Goal: Information Seeking & Learning: Find specific fact

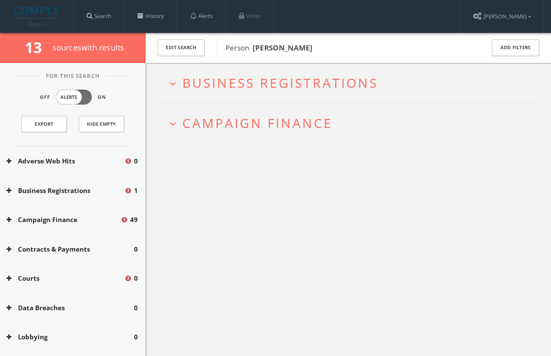
click at [297, 117] on span "Campaign Finance" at bounding box center [257, 123] width 150 height 18
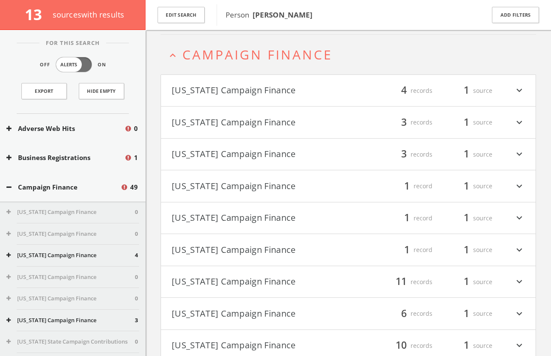
scroll to position [126, 0]
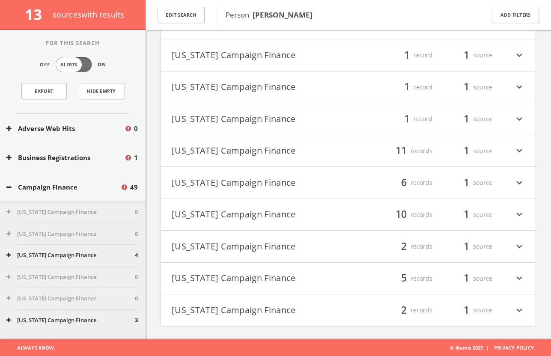
click at [253, 313] on button "[US_STATE] Campaign Finance" at bounding box center [260, 310] width 177 height 15
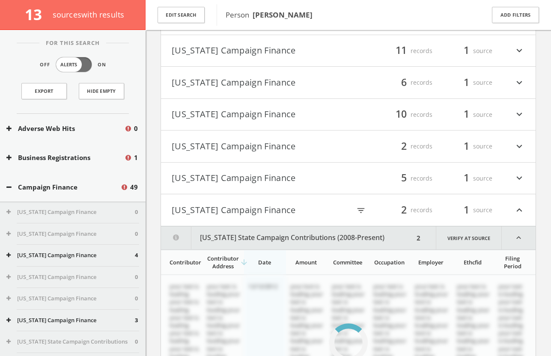
scroll to position [353, 0]
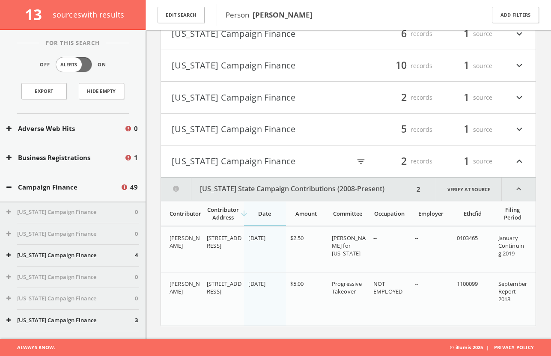
click at [255, 184] on button "[US_STATE] State Campaign Contributions (2008-Present)" at bounding box center [287, 189] width 253 height 23
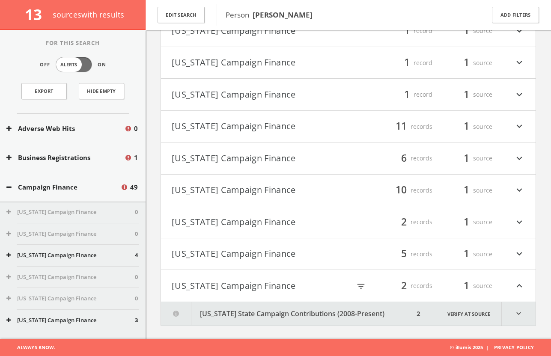
click at [209, 256] on button "[US_STATE] Campaign Finance" at bounding box center [260, 254] width 177 height 15
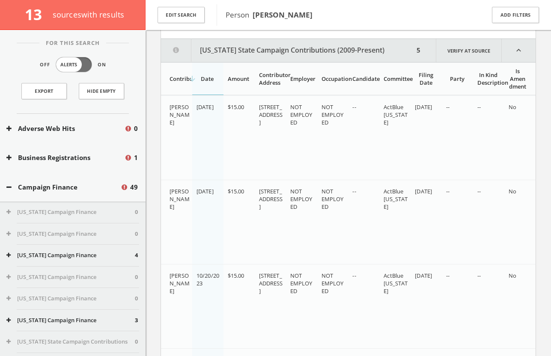
scroll to position [468, 0]
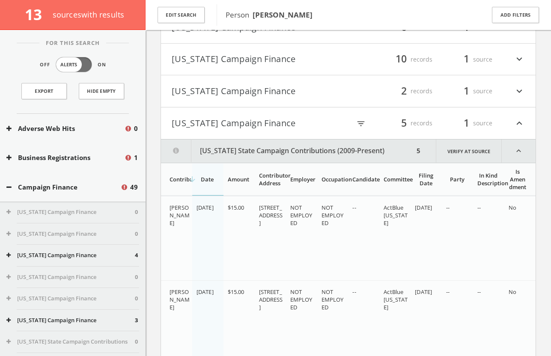
click at [229, 119] on button "[US_STATE] Campaign Finance" at bounding box center [260, 123] width 177 height 15
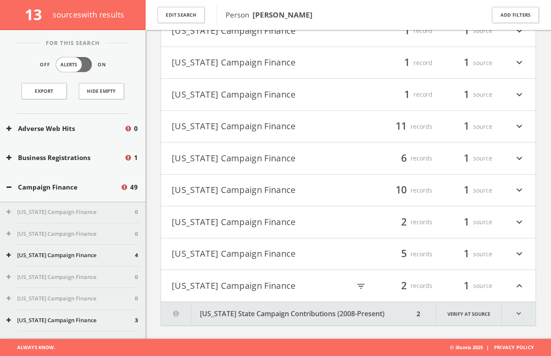
click at [244, 287] on button "[US_STATE] Campaign Finance" at bounding box center [260, 286] width 177 height 15
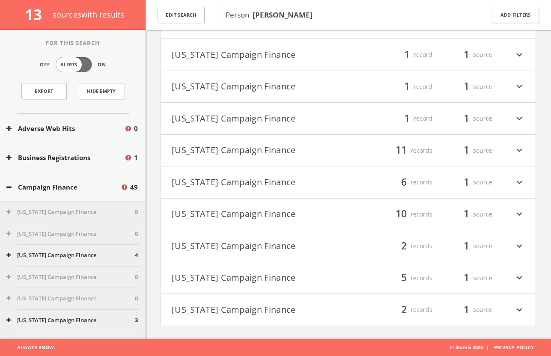
scroll to position [204, 0]
click at [244, 257] on h4 "[US_STATE] Campaign Finance filter_list 2 records 1 source expand_more" at bounding box center [348, 247] width 375 height 32
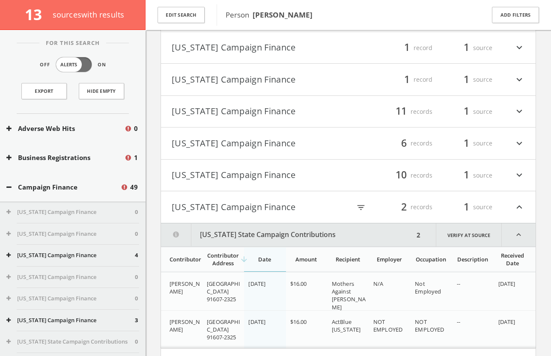
scroll to position [330, 0]
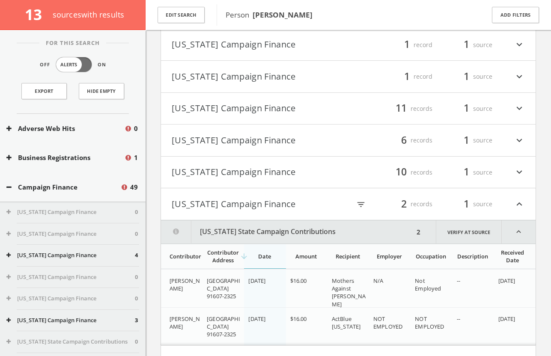
click at [220, 195] on h4 "[US_STATE] Campaign Finance filter_list 2 records 1 source expand_less" at bounding box center [348, 204] width 375 height 32
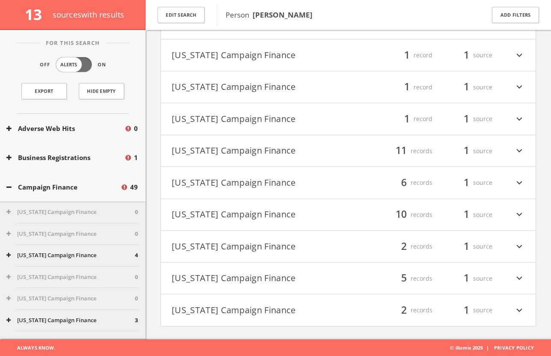
click at [232, 223] on h4 "[US_STATE] Campaign Finance filter_list 10 records 1 source expand_more" at bounding box center [348, 215] width 375 height 32
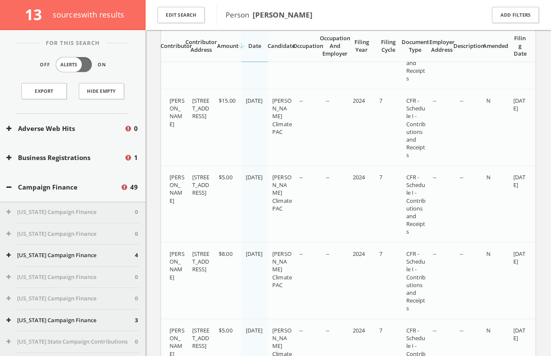
scroll to position [266, 0]
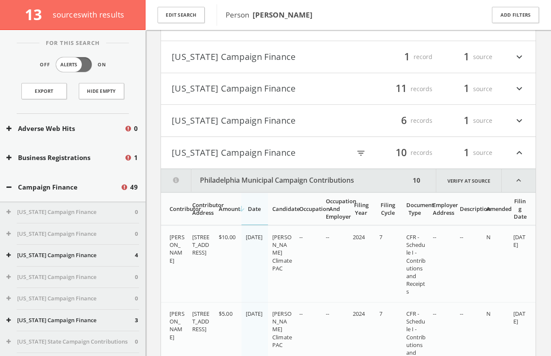
click at [261, 159] on button "[US_STATE] Campaign Finance" at bounding box center [260, 153] width 177 height 15
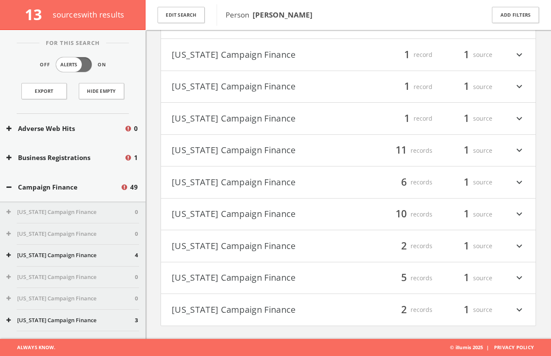
scroll to position [204, 0]
click at [255, 179] on button "[US_STATE] Campaign Finance" at bounding box center [260, 183] width 177 height 15
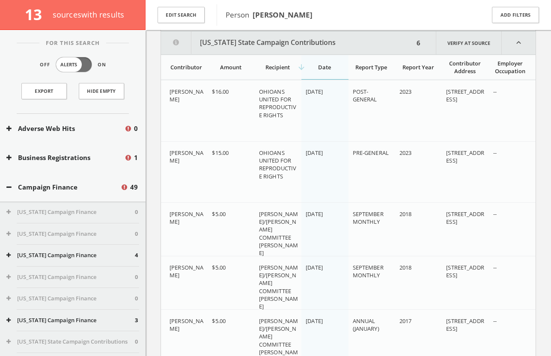
scroll to position [372, 0]
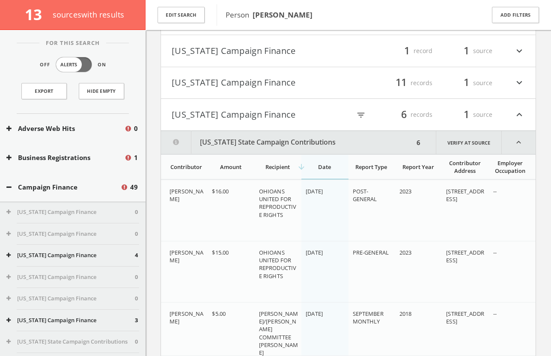
click at [239, 119] on button "[US_STATE] Campaign Finance" at bounding box center [260, 114] width 177 height 15
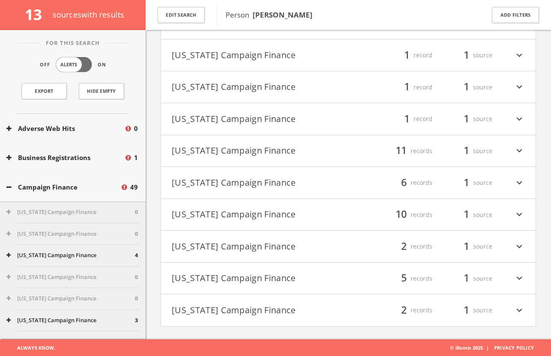
click at [262, 151] on button "[US_STATE] Campaign Finance" at bounding box center [260, 151] width 177 height 15
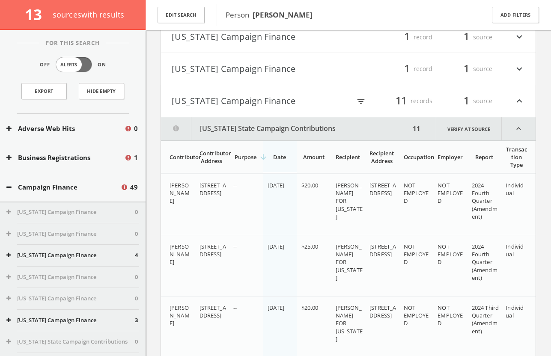
scroll to position [171, 0]
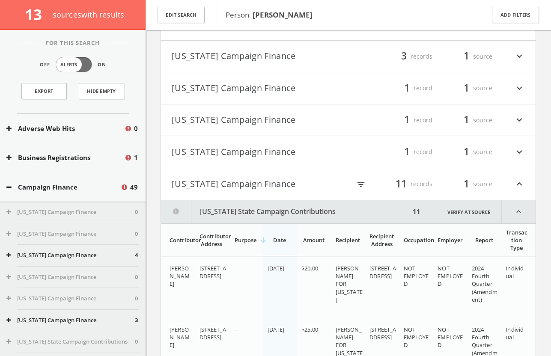
click at [268, 180] on button "[US_STATE] Campaign Finance" at bounding box center [260, 184] width 177 height 15
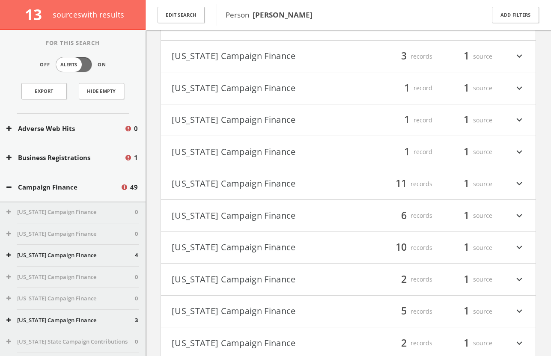
click at [261, 151] on button "[US_STATE] Campaign Finance" at bounding box center [260, 152] width 177 height 15
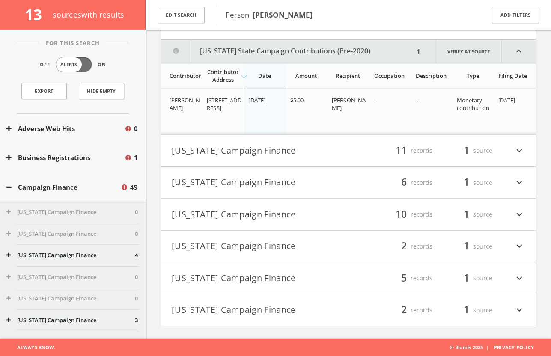
scroll to position [131, 0]
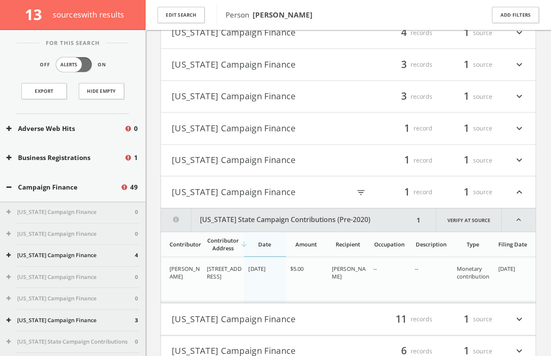
click at [265, 177] on h4 "[US_STATE] Campaign Finance filter_list 1 record 1 source expand_less" at bounding box center [348, 192] width 375 height 32
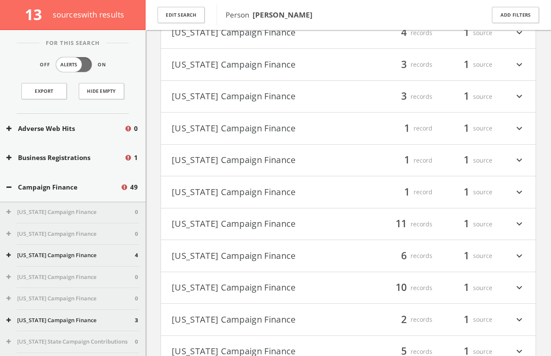
click at [268, 158] on button "[US_STATE] Campaign Finance" at bounding box center [260, 160] width 177 height 15
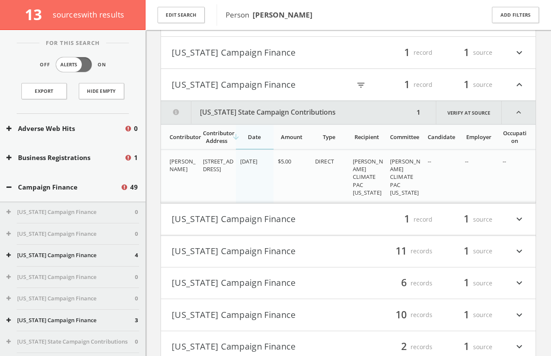
click at [247, 83] on button "[US_STATE] Campaign Finance" at bounding box center [260, 84] width 177 height 15
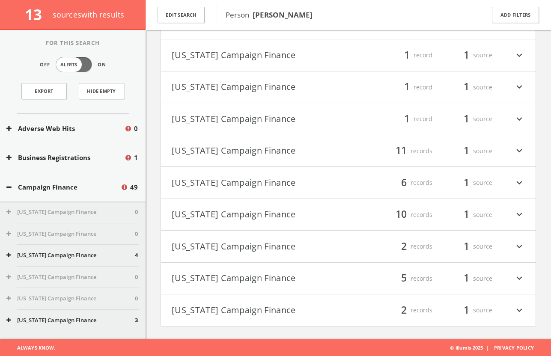
click at [255, 87] on button "[US_STATE] Campaign Finance" at bounding box center [260, 87] width 177 height 15
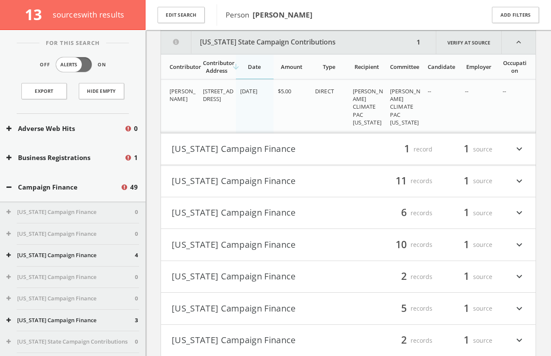
scroll to position [203, 0]
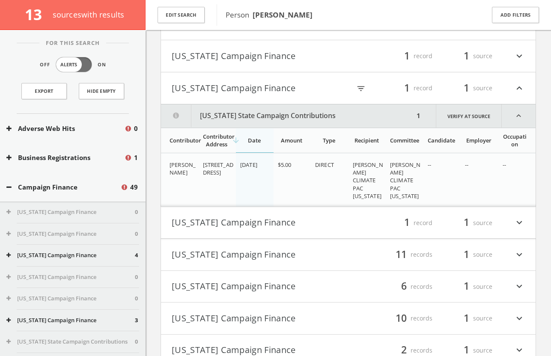
click at [230, 95] on h4 "[US_STATE] Campaign Finance filter_list 1 record 1 source expand_less" at bounding box center [348, 88] width 375 height 32
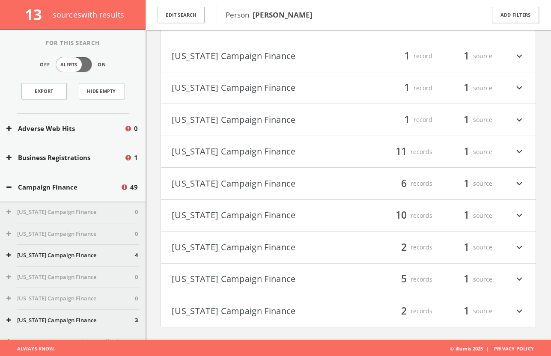
click at [237, 59] on button "[US_STATE] Campaign Finance" at bounding box center [260, 56] width 177 height 15
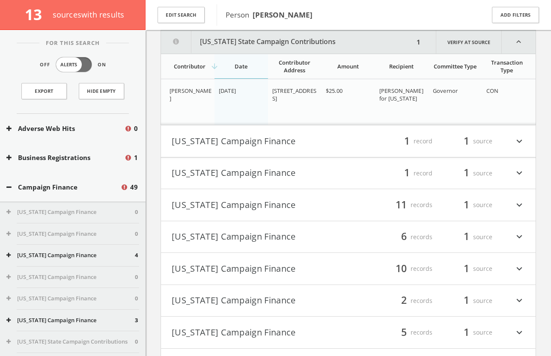
scroll to position [171, 0]
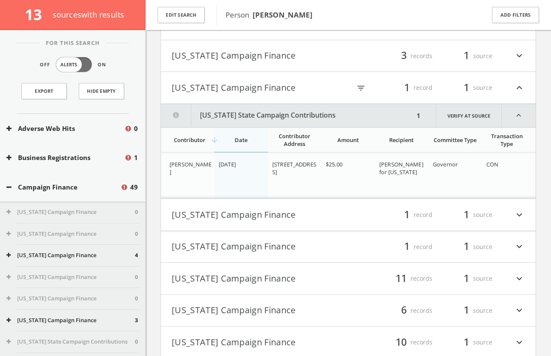
click at [222, 92] on button "[US_STATE] Campaign Finance" at bounding box center [260, 87] width 177 height 15
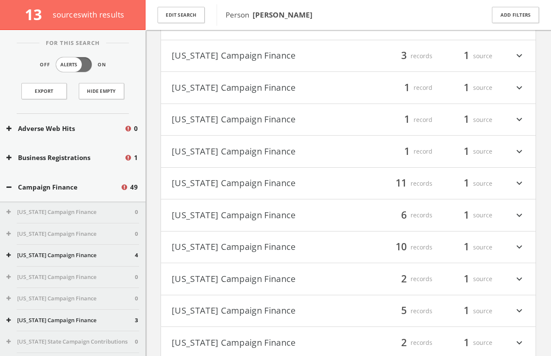
click at [227, 61] on button "[US_STATE] Campaign Finance" at bounding box center [260, 56] width 177 height 15
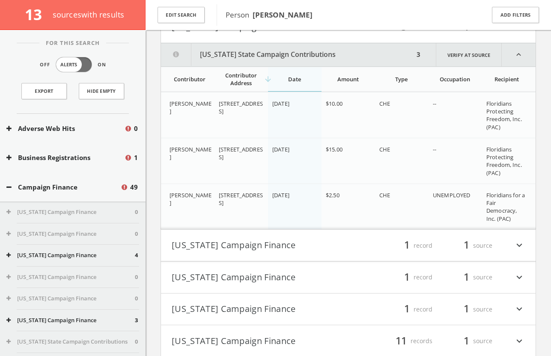
scroll to position [113, 0]
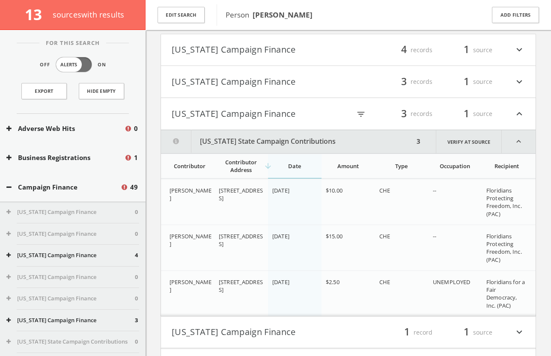
click at [289, 107] on button "[US_STATE] Campaign Finance" at bounding box center [260, 114] width 177 height 15
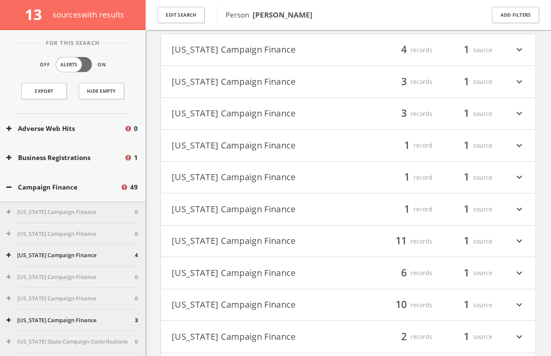
click at [285, 86] on button "[US_STATE] Campaign Finance" at bounding box center [260, 81] width 177 height 15
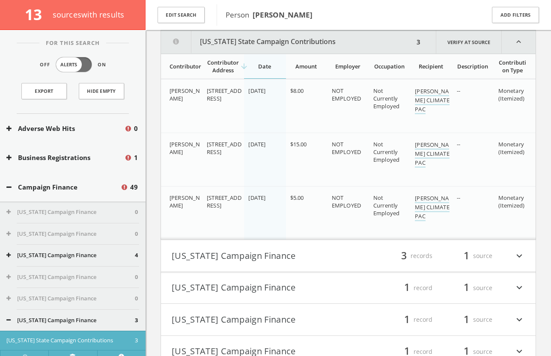
scroll to position [99, 0]
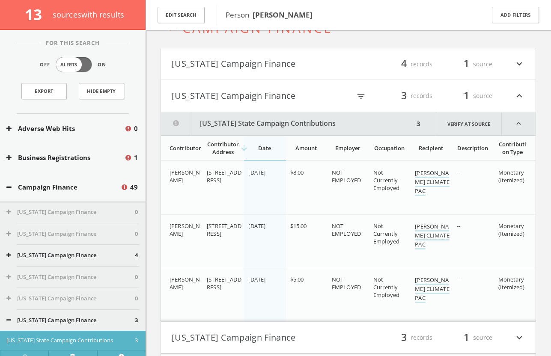
click at [265, 94] on button "[US_STATE] Campaign Finance" at bounding box center [260, 96] width 177 height 15
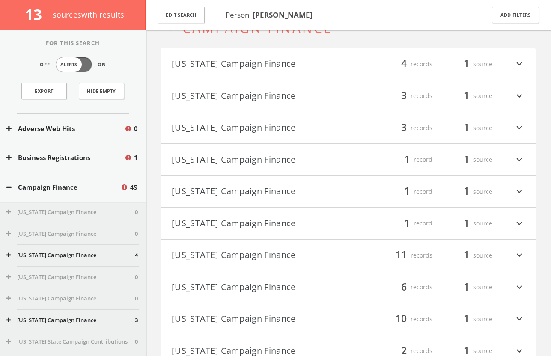
click at [265, 59] on button "[US_STATE] Campaign Finance" at bounding box center [260, 64] width 177 height 15
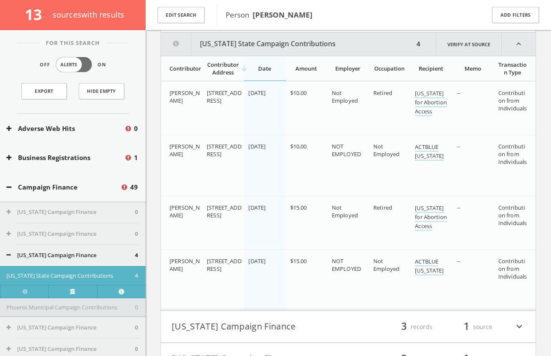
scroll to position [74, 0]
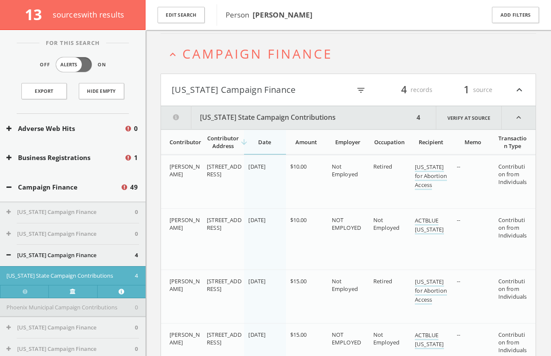
click at [273, 84] on button "[US_STATE] Campaign Finance" at bounding box center [260, 90] width 177 height 15
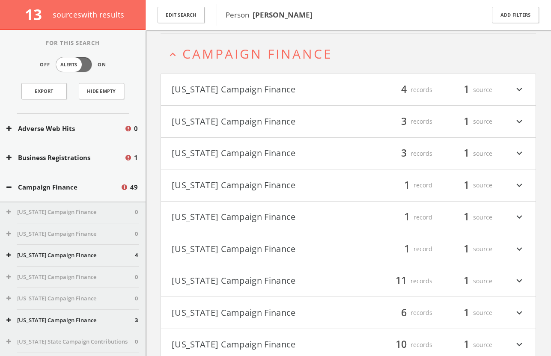
click at [274, 65] on h2 "expand_less Campaign Finance" at bounding box center [348, 54] width 375 height 40
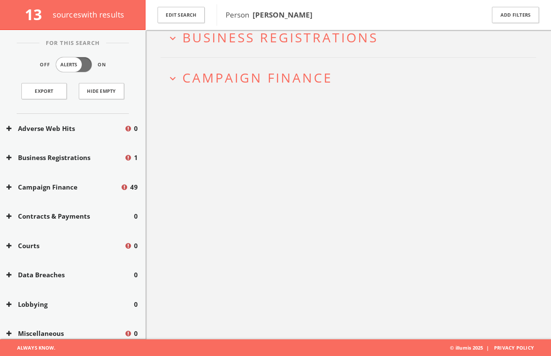
scroll to position [0, 0]
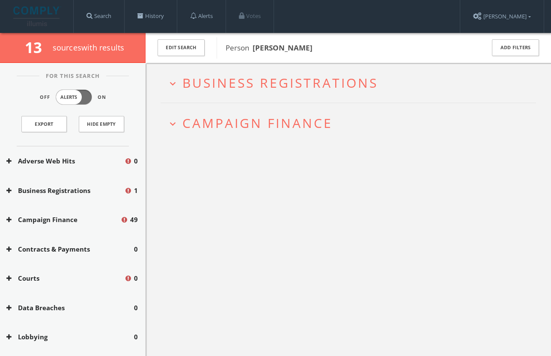
click at [334, 72] on h2 "expand_more Business Registrations" at bounding box center [348, 83] width 375 height 40
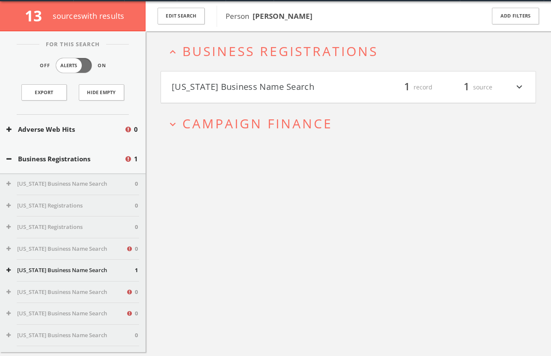
click at [332, 94] on h4 "[US_STATE] Business Name Search filter_list 1 record 1 source expand_more" at bounding box center [348, 87] width 375 height 32
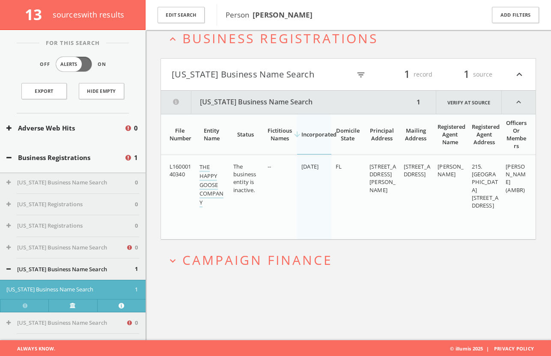
scroll to position [50, 0]
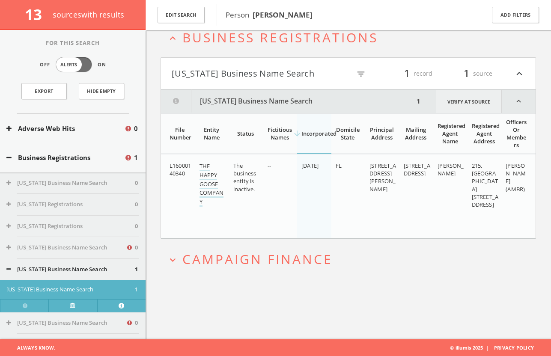
click at [489, 103] on link "Verify at source" at bounding box center [469, 101] width 66 height 23
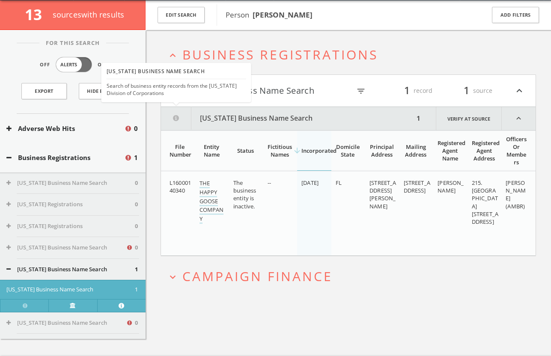
scroll to position [0, 0]
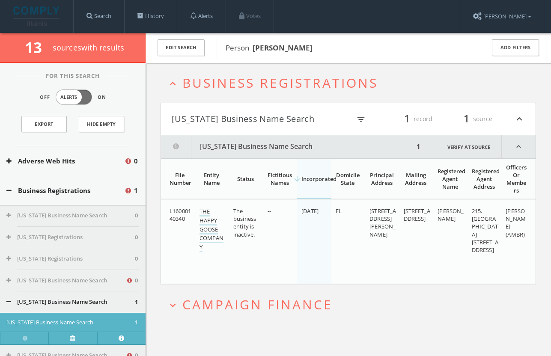
click at [182, 82] on button "expand_less Business Registrations" at bounding box center [351, 83] width 369 height 14
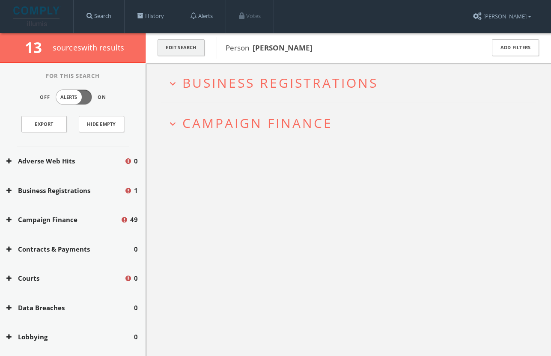
click at [189, 46] on button "Edit Search" at bounding box center [181, 47] width 47 height 17
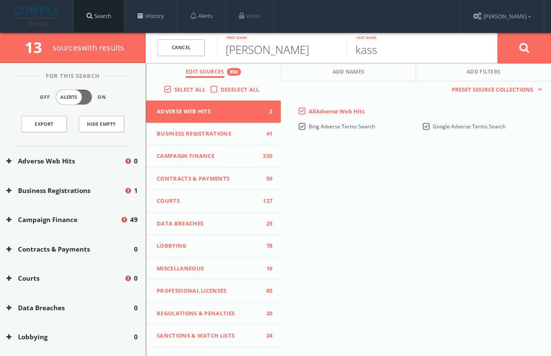
click at [92, 13] on span at bounding box center [89, 15] width 6 height 6
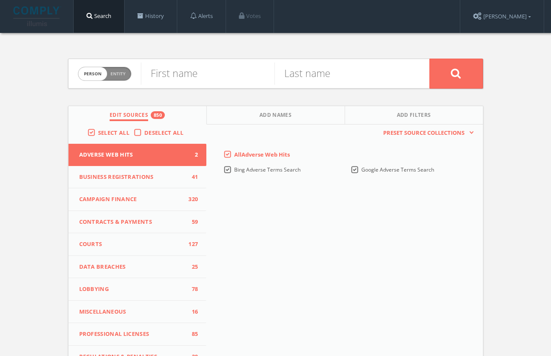
click at [134, 79] on form "Person Entity person First name Last name" at bounding box center [275, 74] width 415 height 30
click at [122, 76] on span "Entity" at bounding box center [117, 74] width 15 height 6
checkbox input "true"
click at [165, 73] on input "text" at bounding box center [285, 73] width 289 height 22
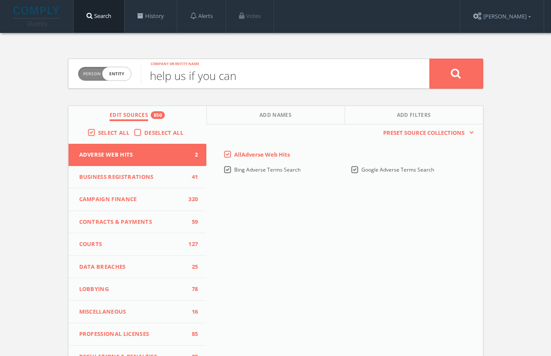
type input "help us if you can"
click at [456, 73] on button at bounding box center [456, 74] width 54 height 30
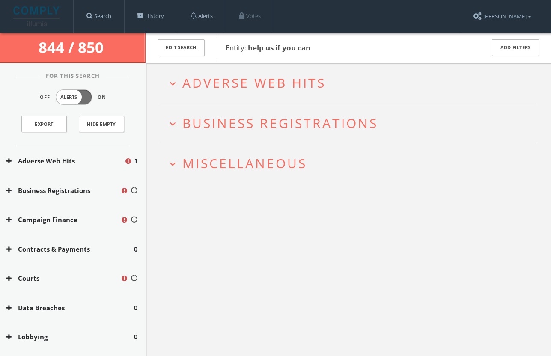
click at [268, 160] on span "Miscellaneous" at bounding box center [244, 164] width 125 height 18
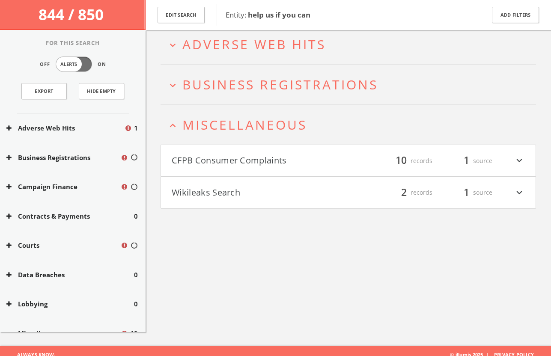
scroll to position [50, 0]
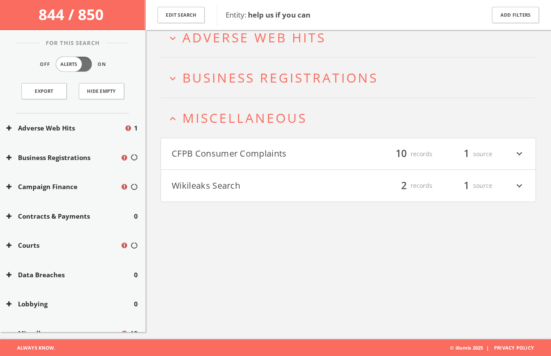
click at [267, 146] on h4 "CFPB Consumer Complaints filter_list 10 records 1 source expand_more" at bounding box center [348, 154] width 375 height 32
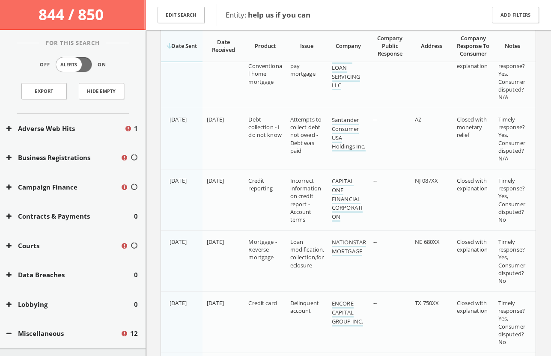
scroll to position [54, 0]
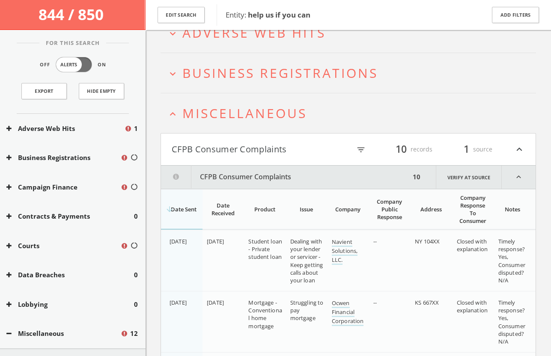
click at [229, 121] on span "Miscellaneous" at bounding box center [244, 113] width 125 height 18
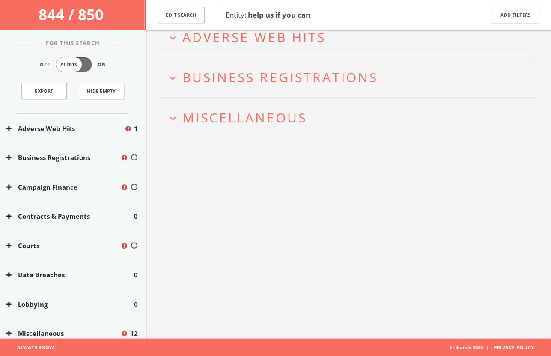
scroll to position [50, 0]
click at [243, 79] on span "Business Registrations" at bounding box center [280, 78] width 196 height 18
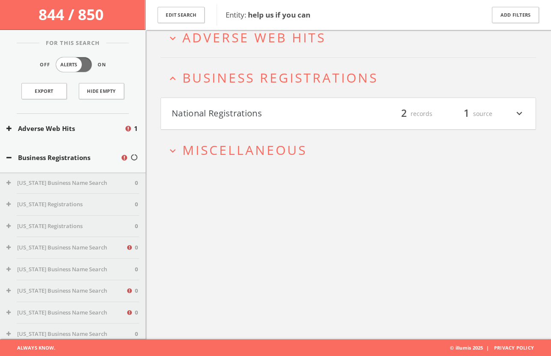
click at [247, 108] on button "National Registrations" at bounding box center [260, 114] width 177 height 15
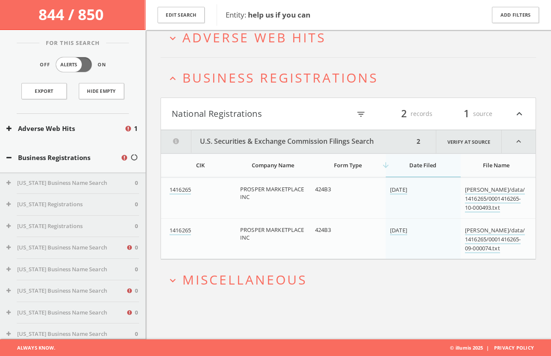
click at [248, 75] on span "Business Registrations" at bounding box center [280, 78] width 196 height 18
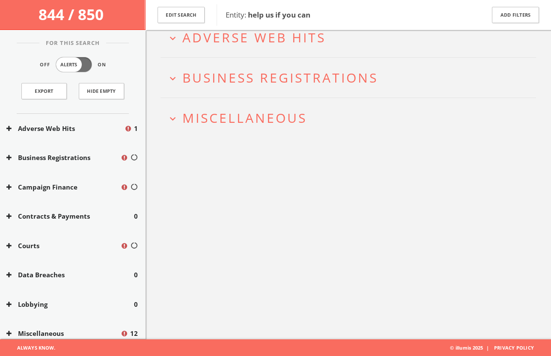
click at [248, 45] on span "Adverse Web Hits" at bounding box center [253, 38] width 143 height 18
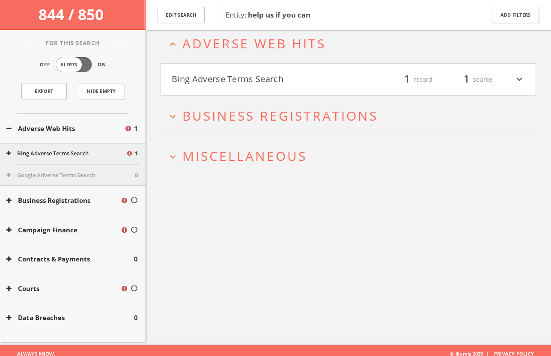
click at [248, 45] on span "Adverse Web Hits" at bounding box center [253, 44] width 143 height 18
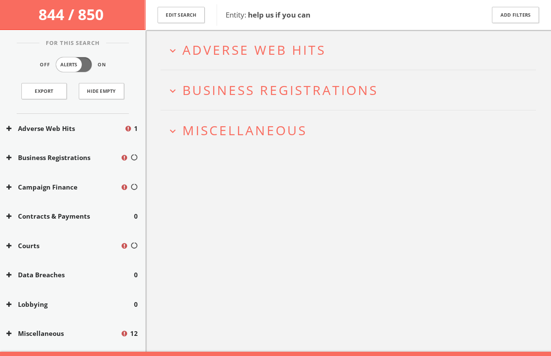
scroll to position [37, 0]
